Goal: Task Accomplishment & Management: Manage account settings

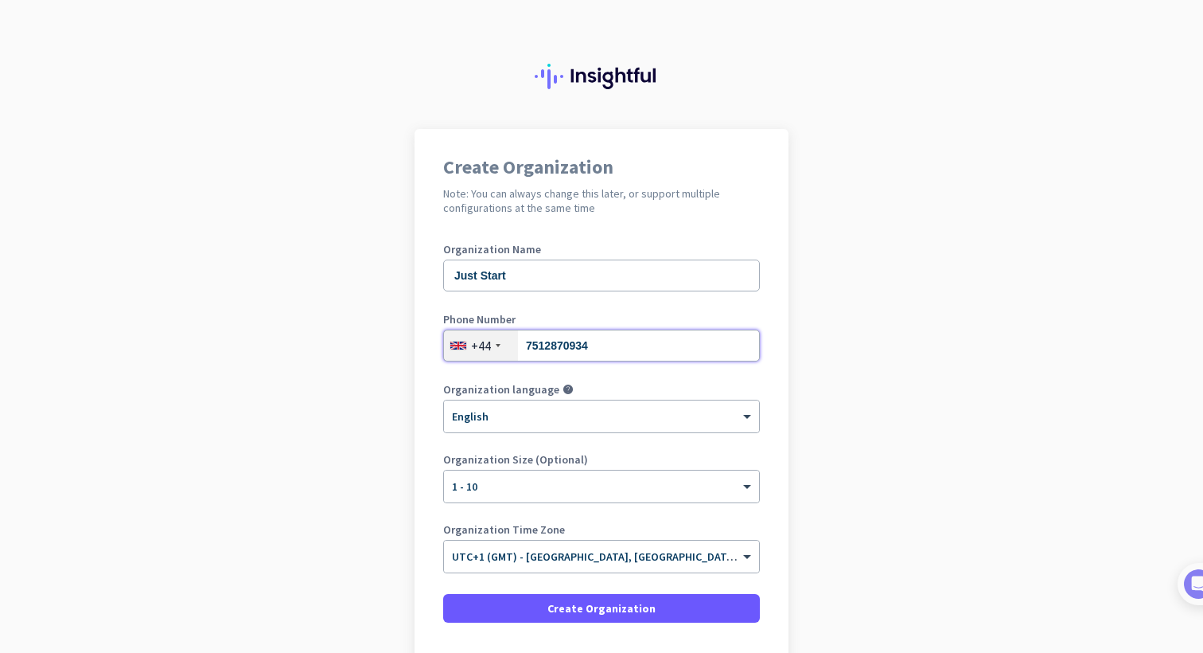
drag, startPoint x: 616, startPoint y: 342, endPoint x: 445, endPoint y: 317, distance: 173.0
type input "75"
type input "7592239629"
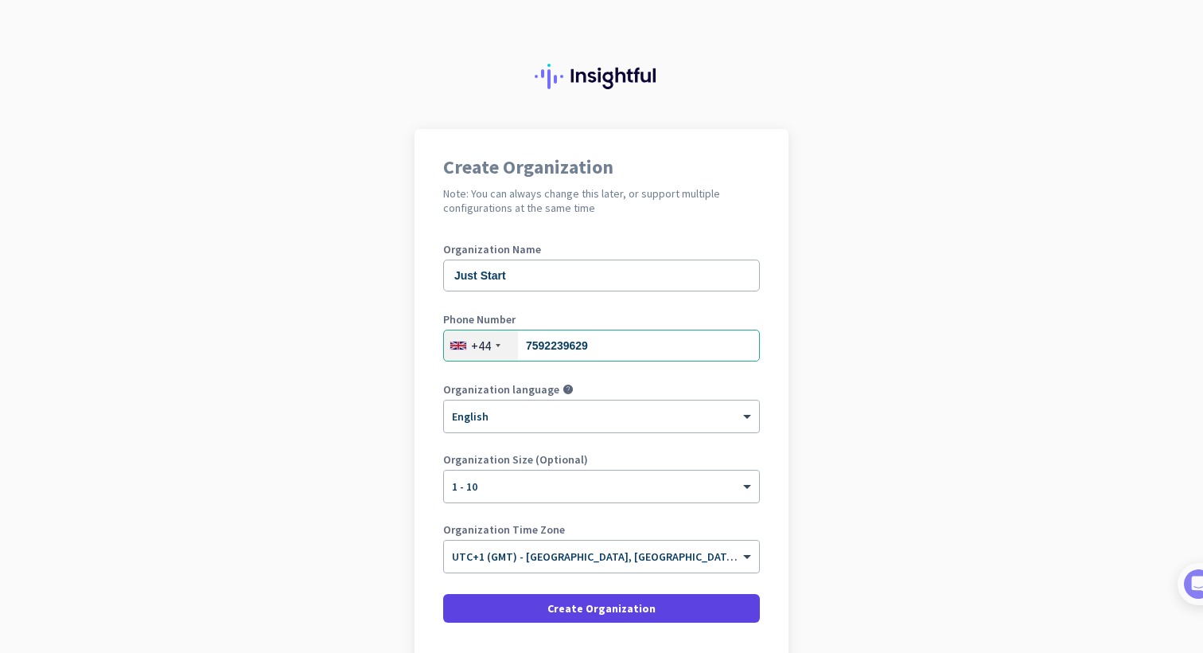
click at [611, 605] on span "Create Organization" at bounding box center [602, 608] width 108 height 16
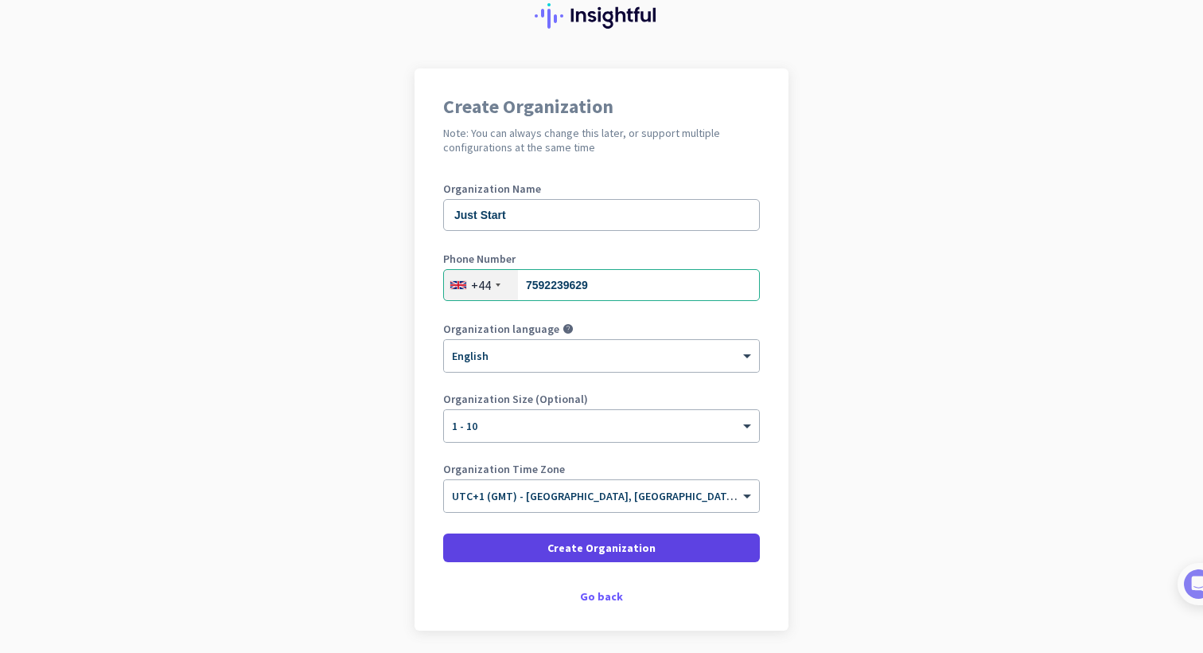
scroll to position [86, 0]
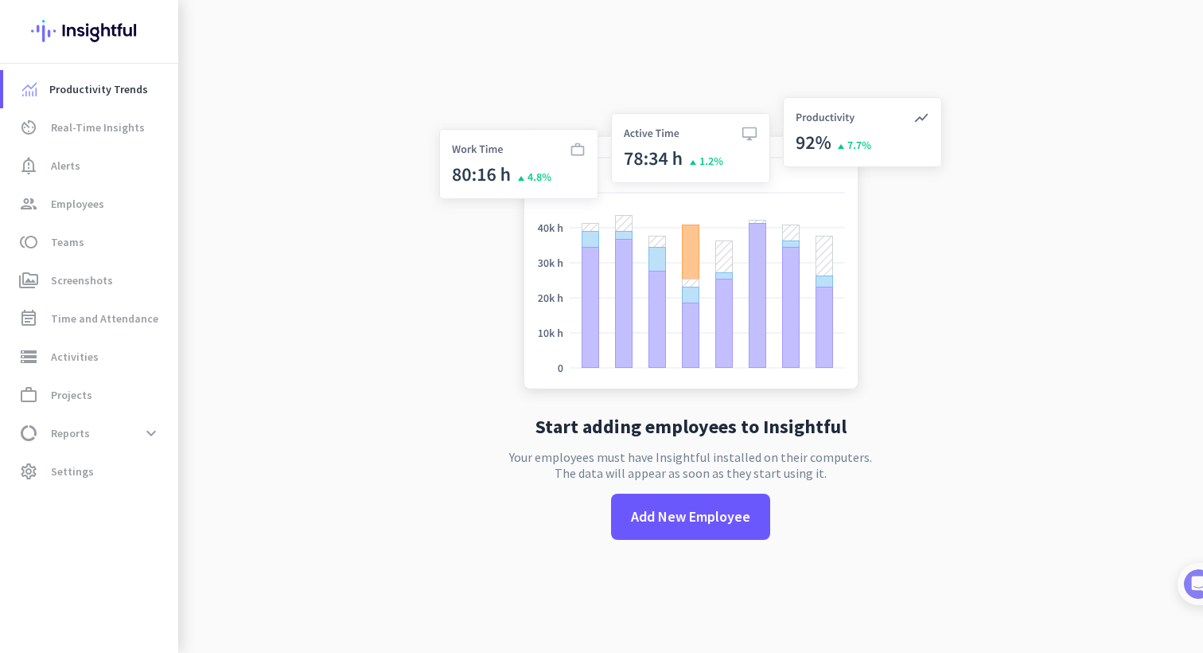
scroll to position [4, 0]
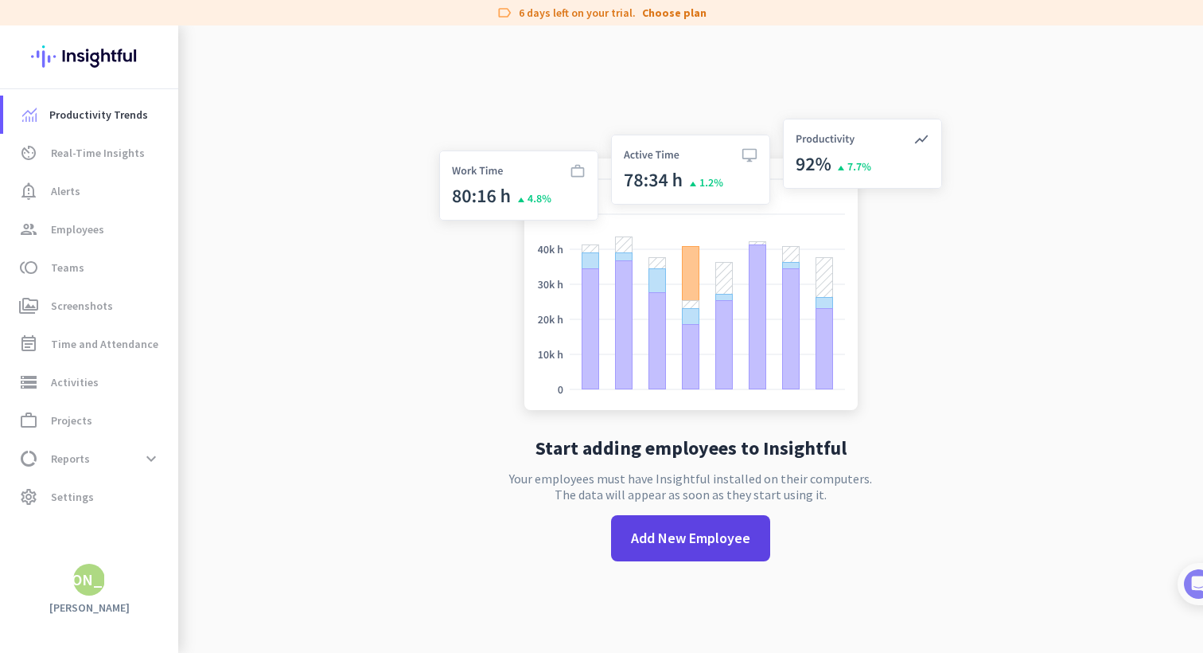
click at [673, 540] on span "Add New Employee" at bounding box center [690, 538] width 119 height 21
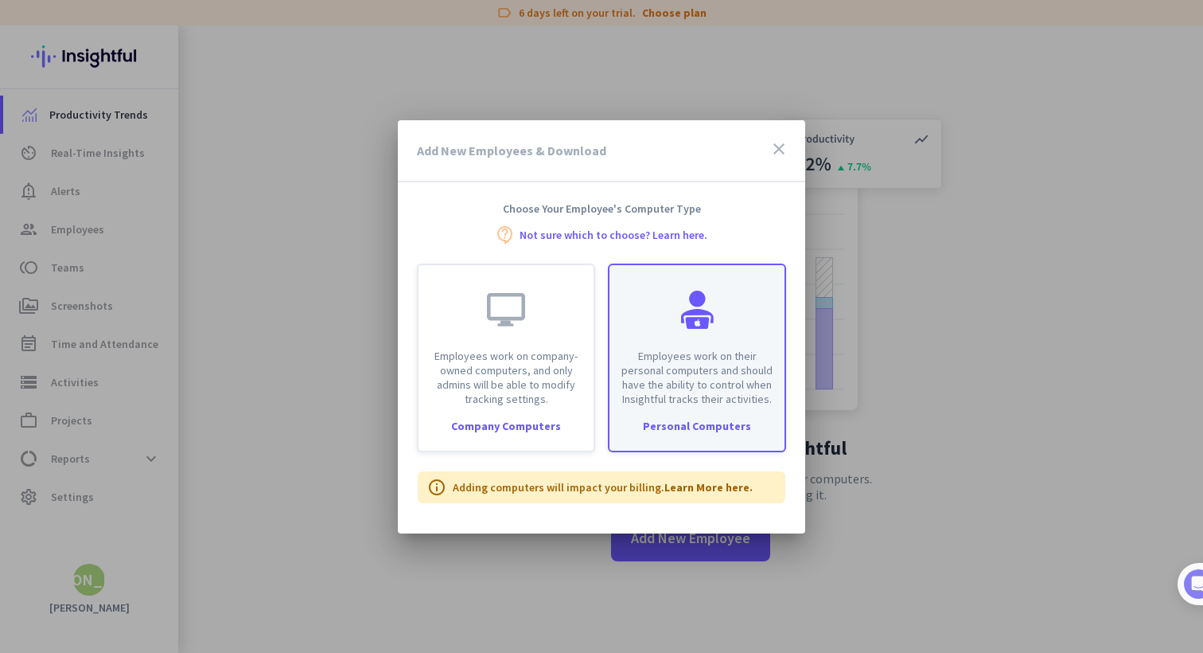
click at [739, 403] on p "Employees work on their personal computers and should have the ability to contr…" at bounding box center [697, 377] width 156 height 57
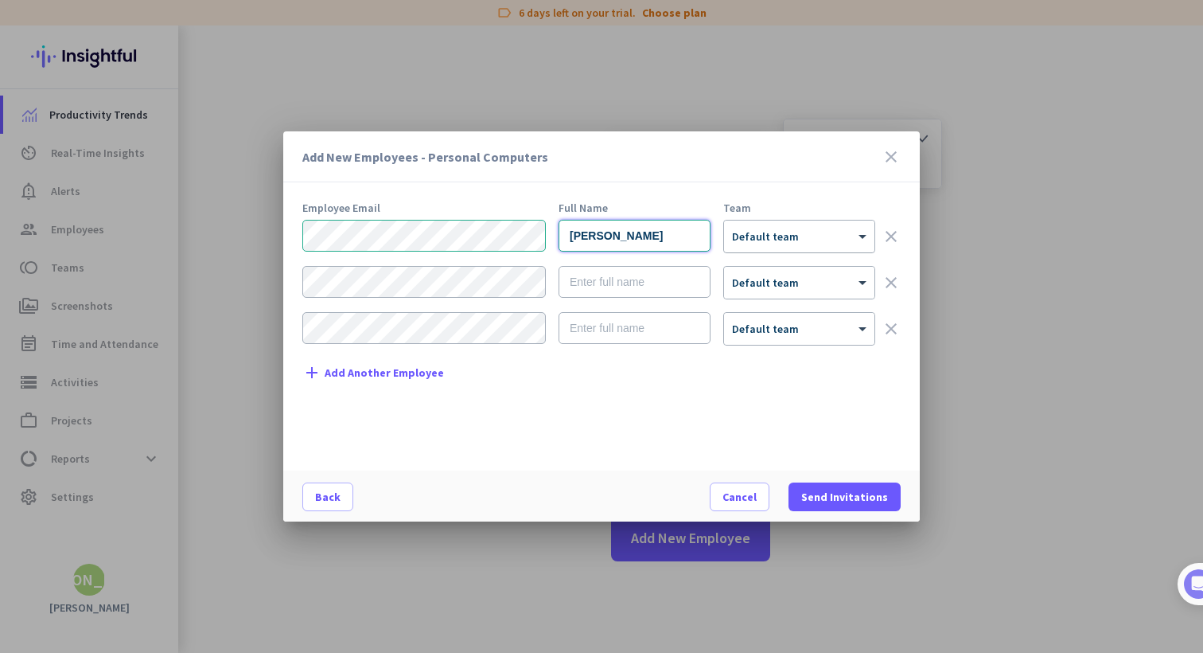
type input "[PERSON_NAME]"
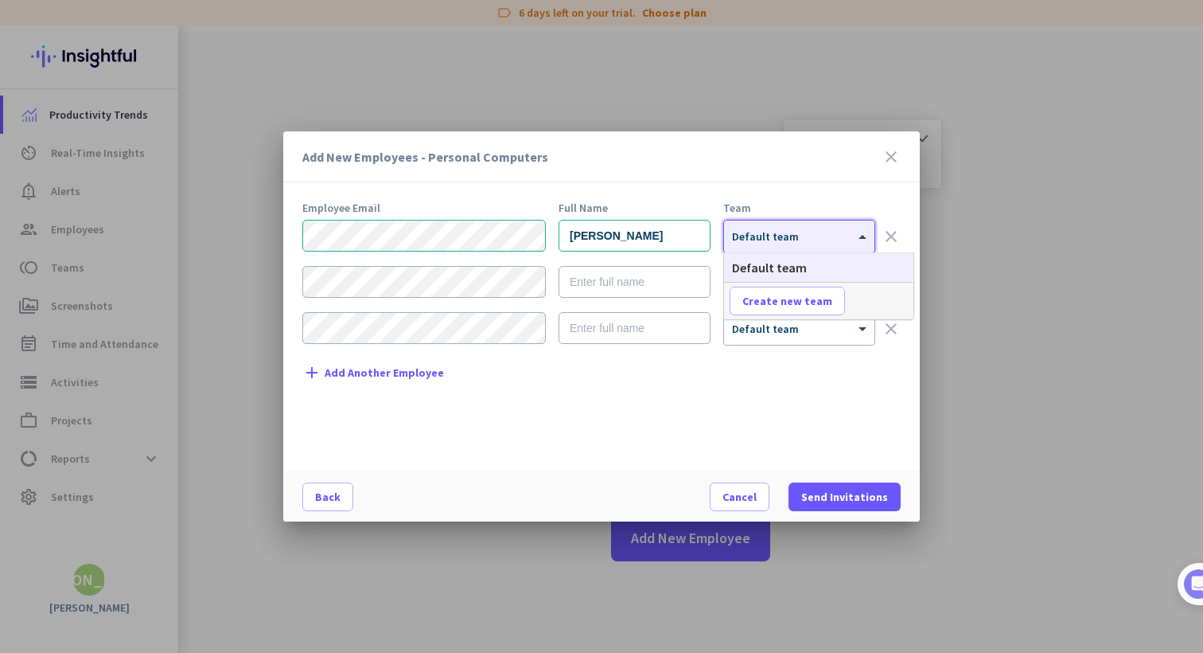
click at [798, 241] on div "× Default team" at bounding box center [789, 237] width 131 height 14
click at [791, 297] on span "Create new team" at bounding box center [788, 301] width 90 height 16
click at [787, 302] on input "text" at bounding box center [789, 301] width 118 height 29
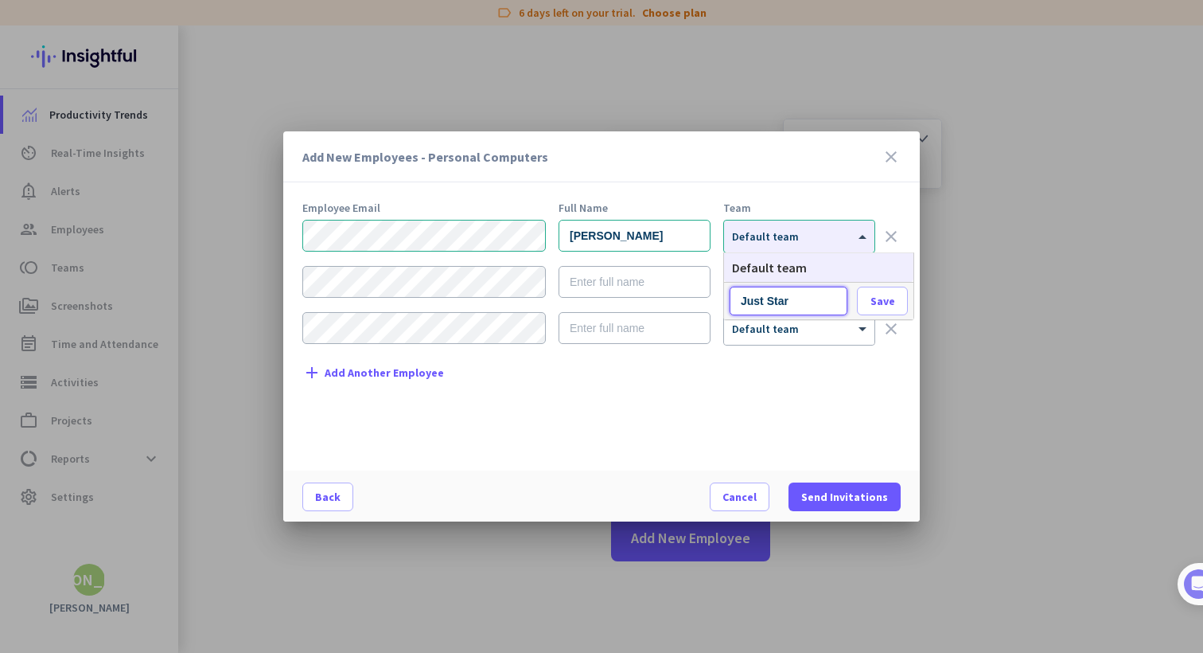
type input "Just Start"
click at [886, 300] on span "Save" at bounding box center [883, 301] width 25 height 14
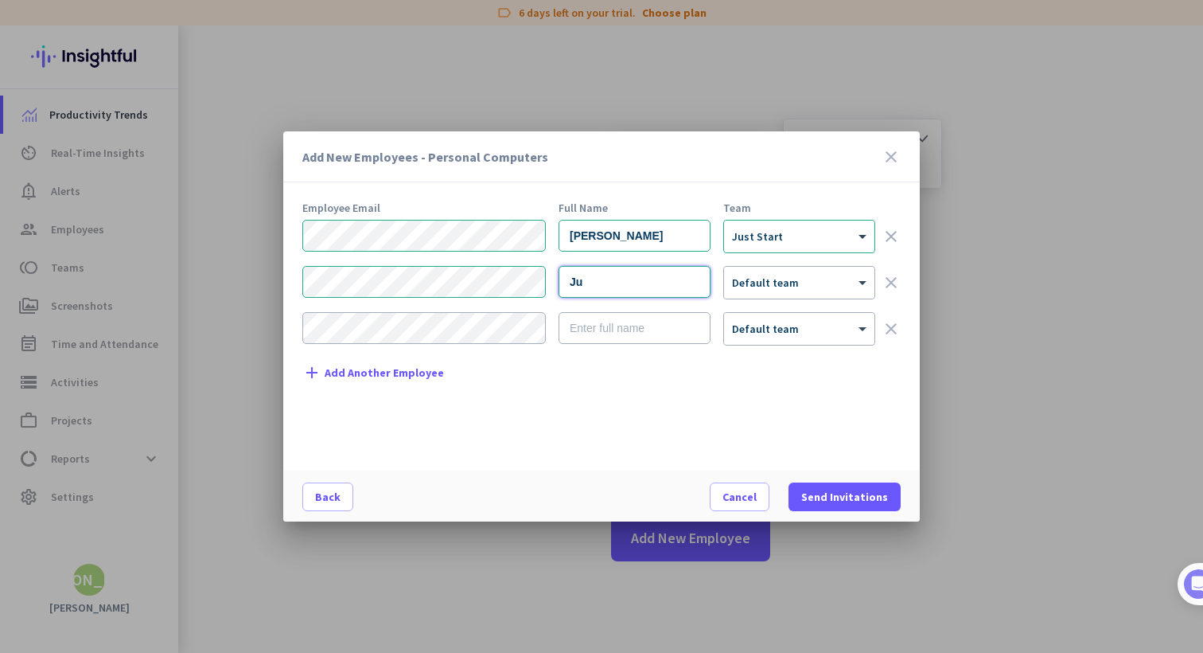
type input "J"
type input "[PERSON_NAME]"
click at [772, 278] on div at bounding box center [799, 278] width 150 height 14
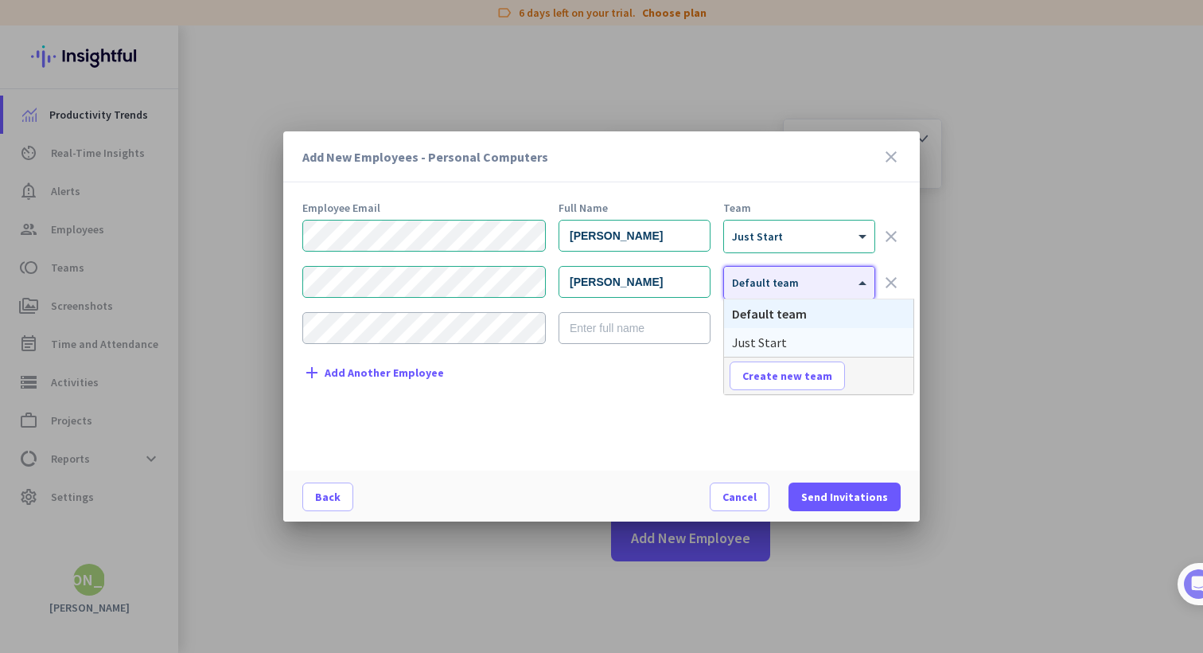
click at [762, 344] on span "Just Start" at bounding box center [759, 342] width 55 height 16
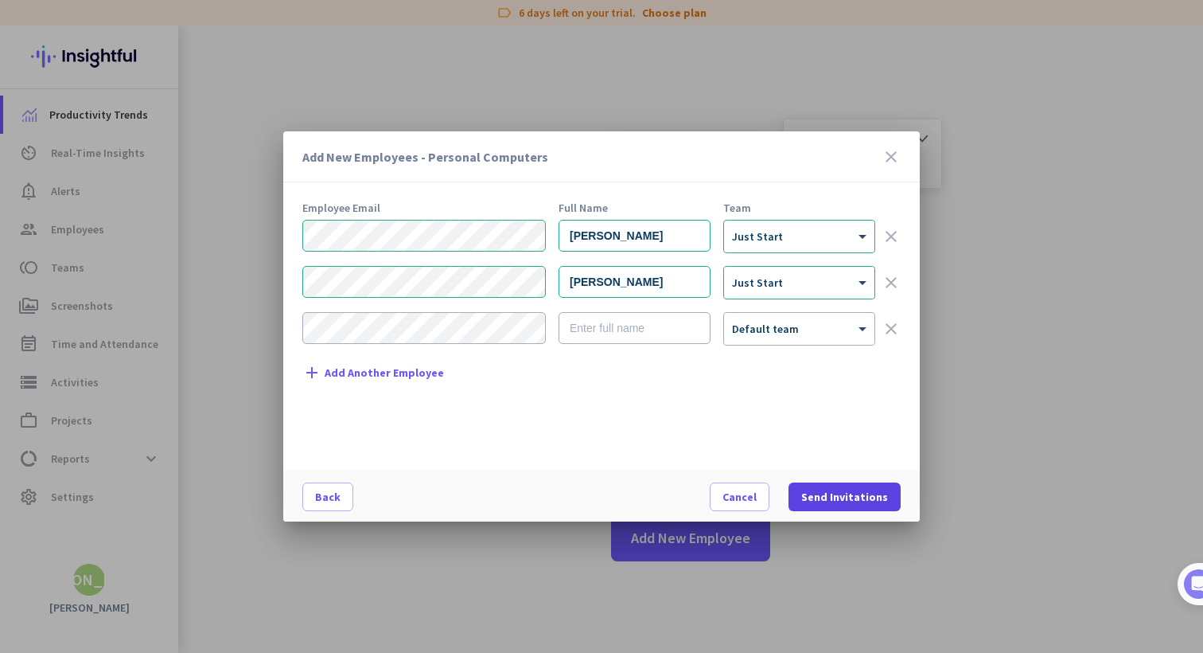
click at [832, 497] on span "Send Invitations" at bounding box center [845, 497] width 87 height 16
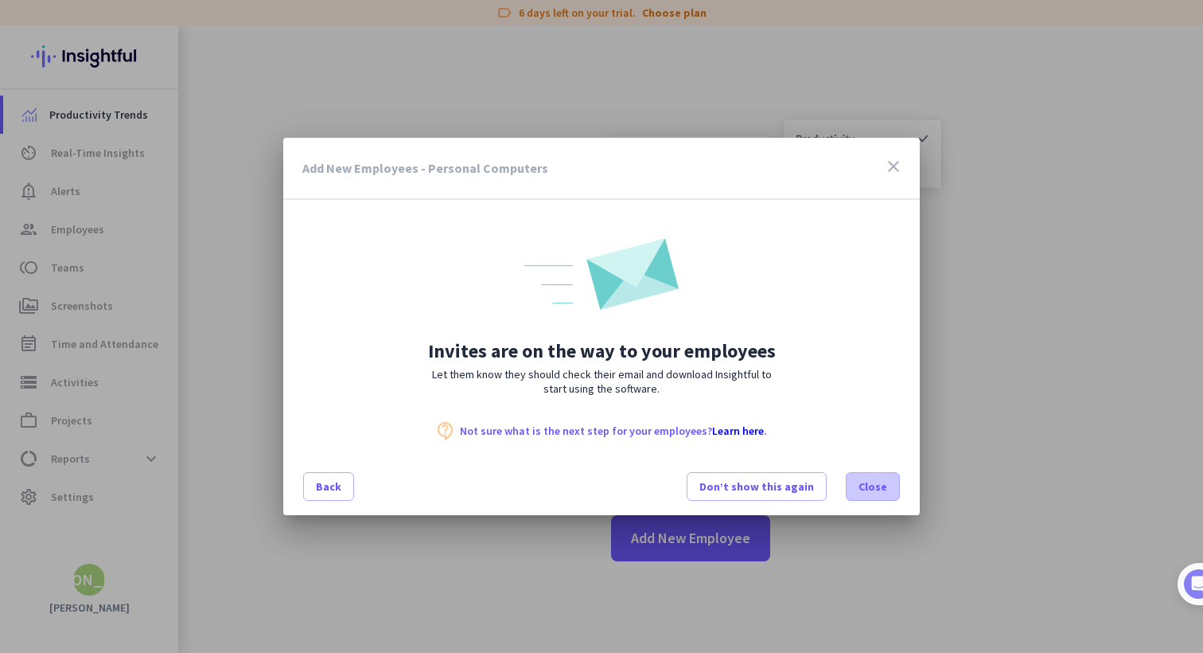
click at [883, 486] on span "Close" at bounding box center [873, 486] width 29 height 16
